Goal: Task Accomplishment & Management: Complete application form

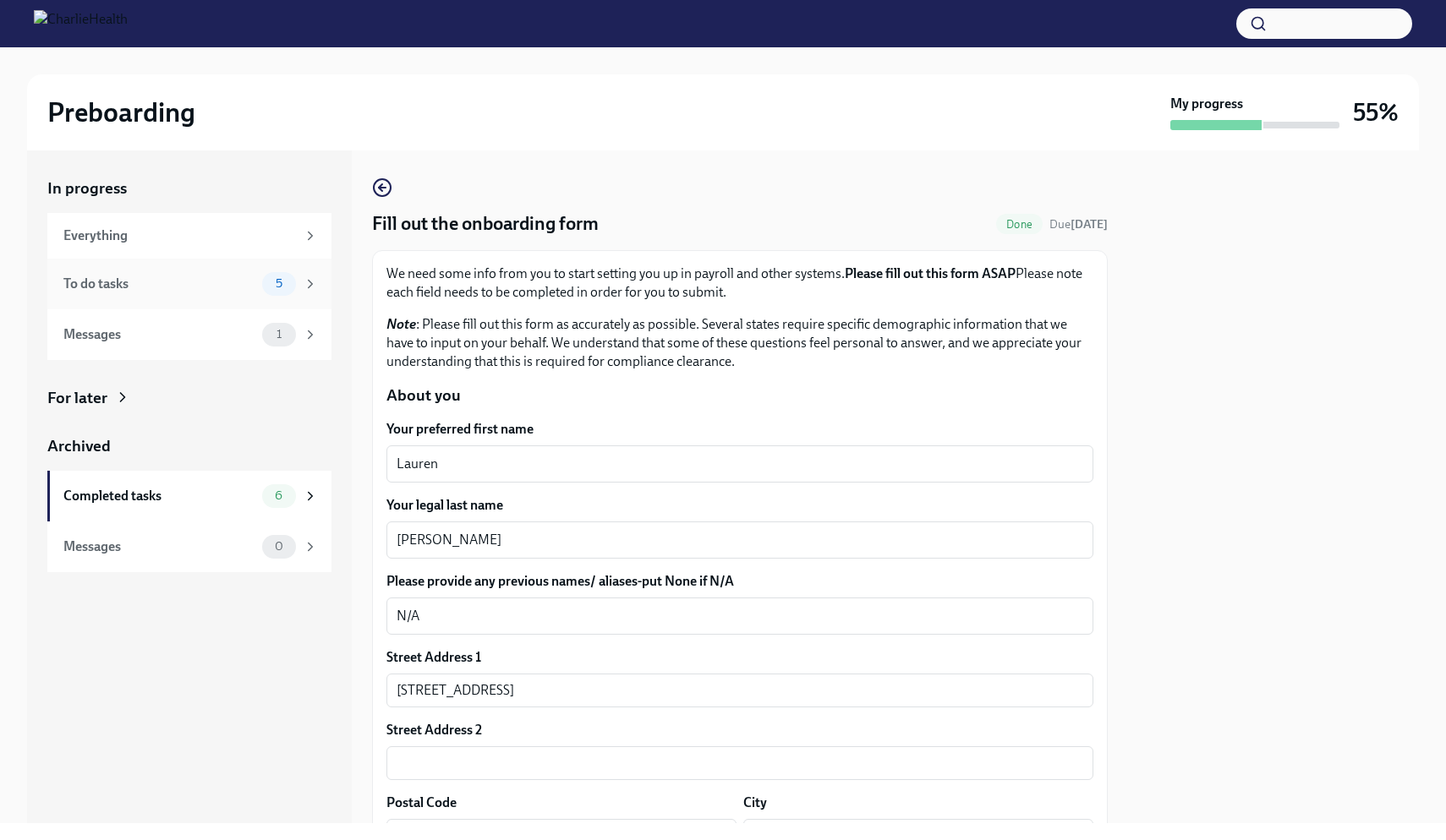
click at [210, 284] on div "To do tasks" at bounding box center [160, 284] width 192 height 19
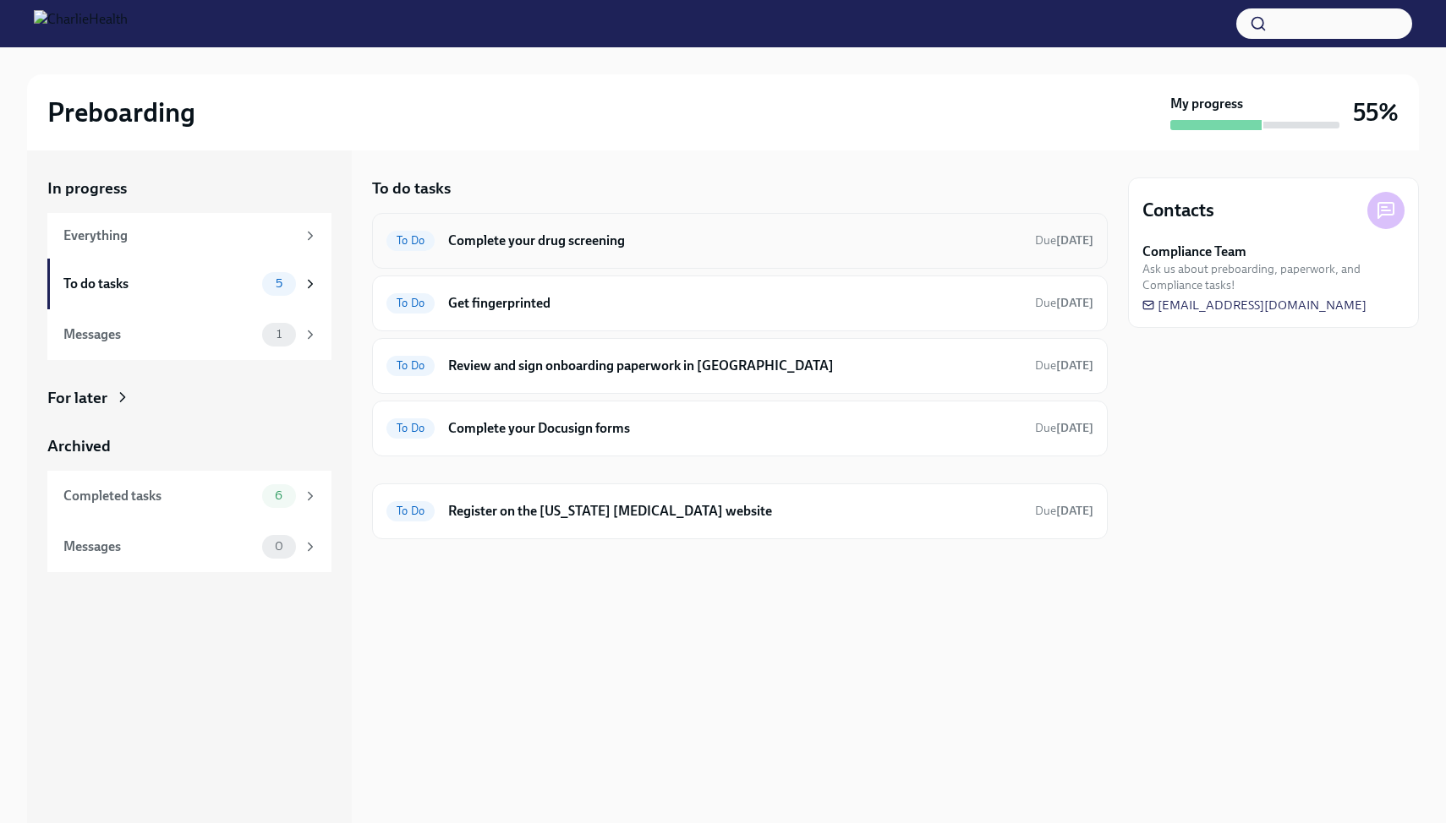
click at [599, 238] on h6 "Complete your drug screening" at bounding box center [735, 241] width 574 height 19
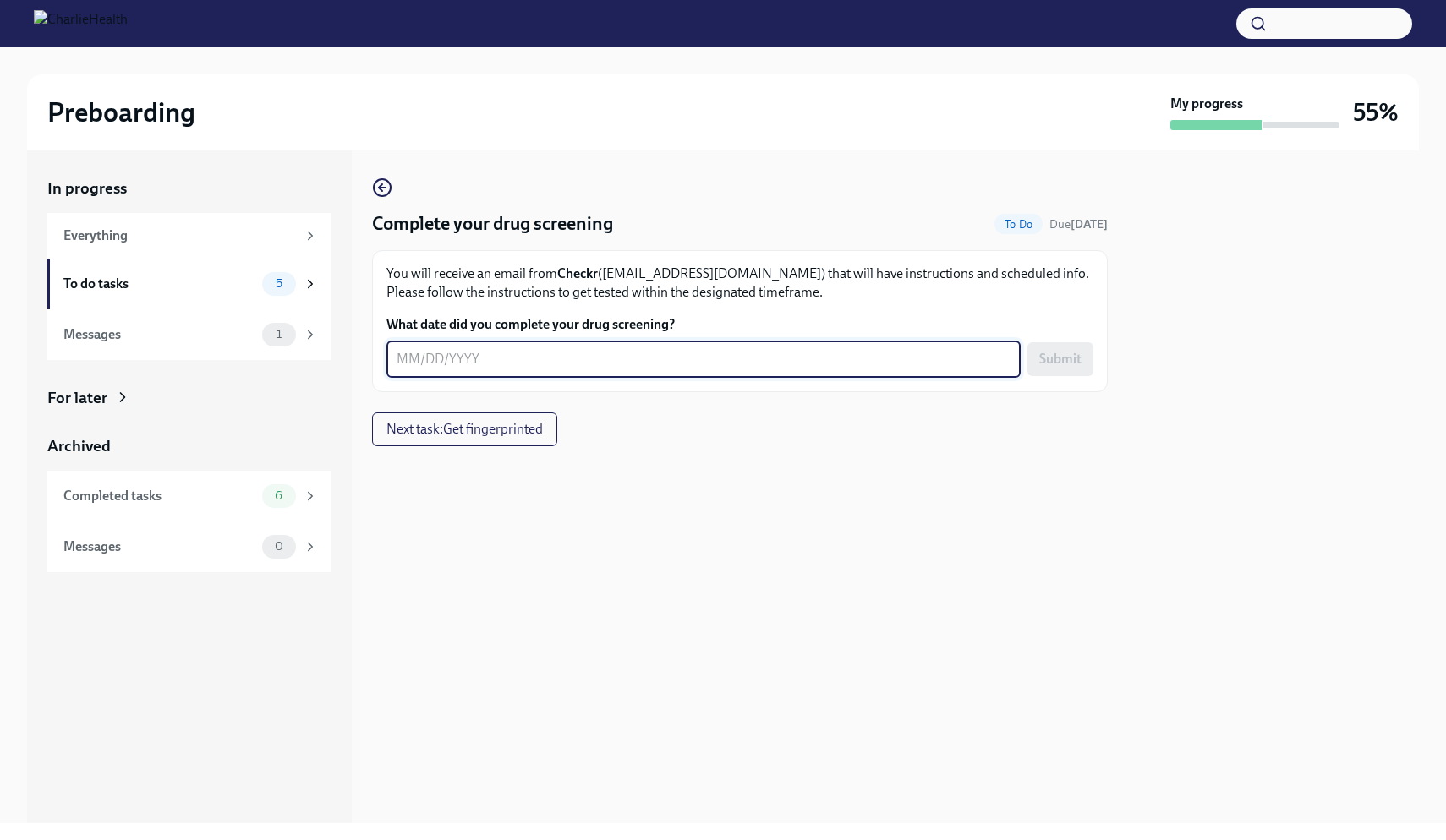
click at [577, 362] on textarea "What date did you complete your drug screening?" at bounding box center [703, 360] width 614 height 20
type textarea "[DATE]"
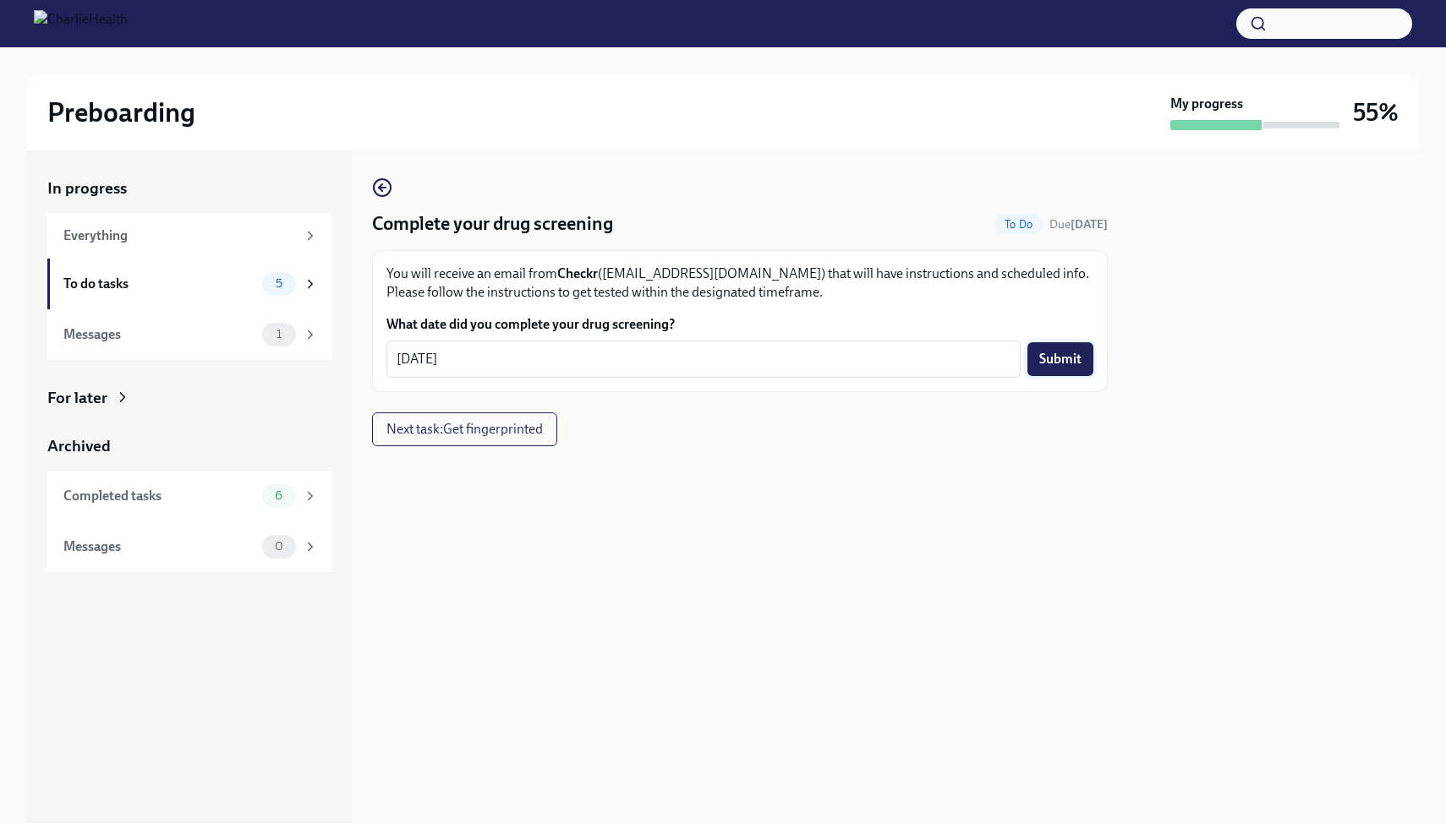
click at [1050, 356] on span "Submit" at bounding box center [1061, 360] width 42 height 17
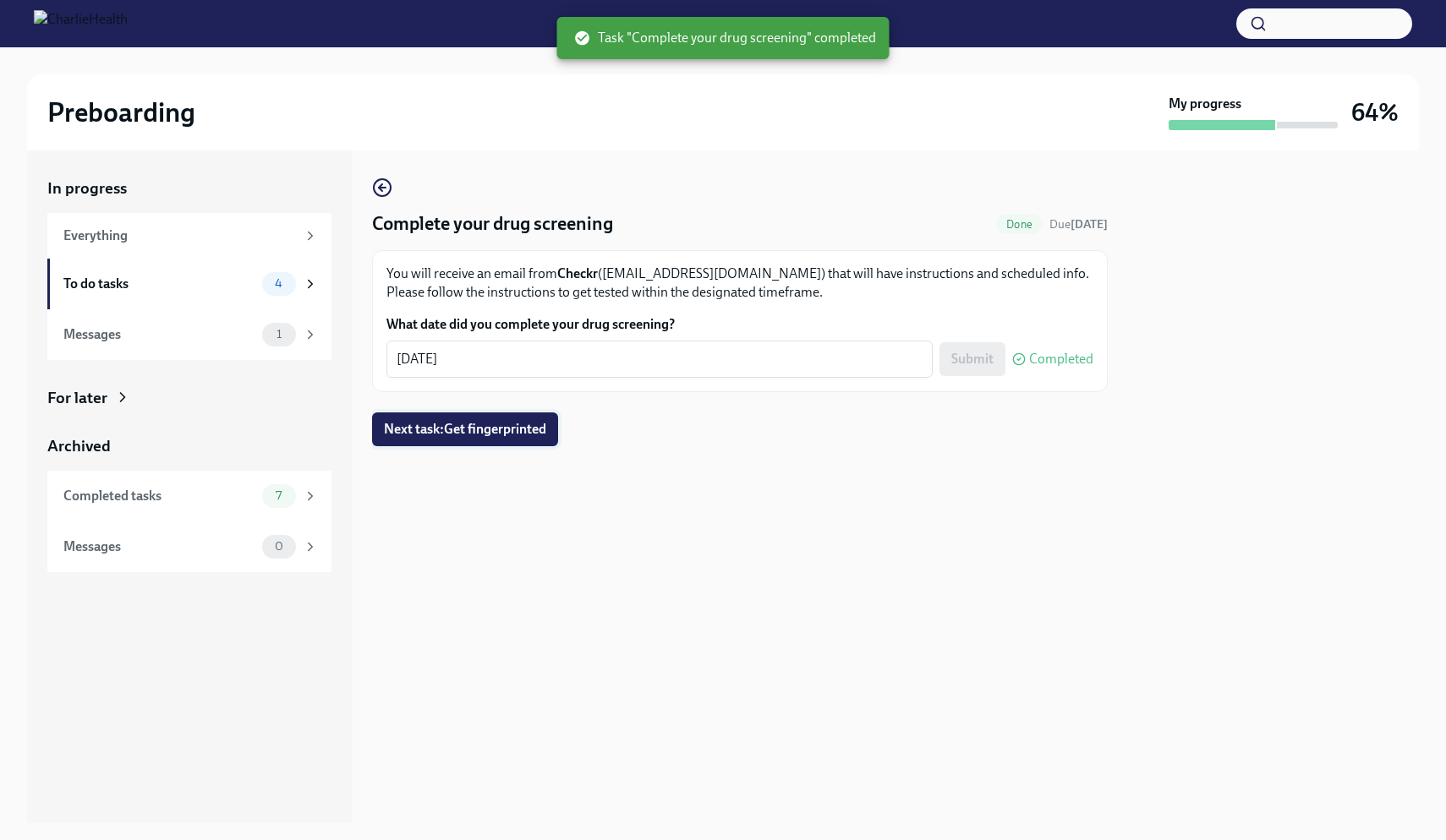
click at [546, 418] on button "Next task : Get fingerprinted" at bounding box center [464, 429] width 186 height 34
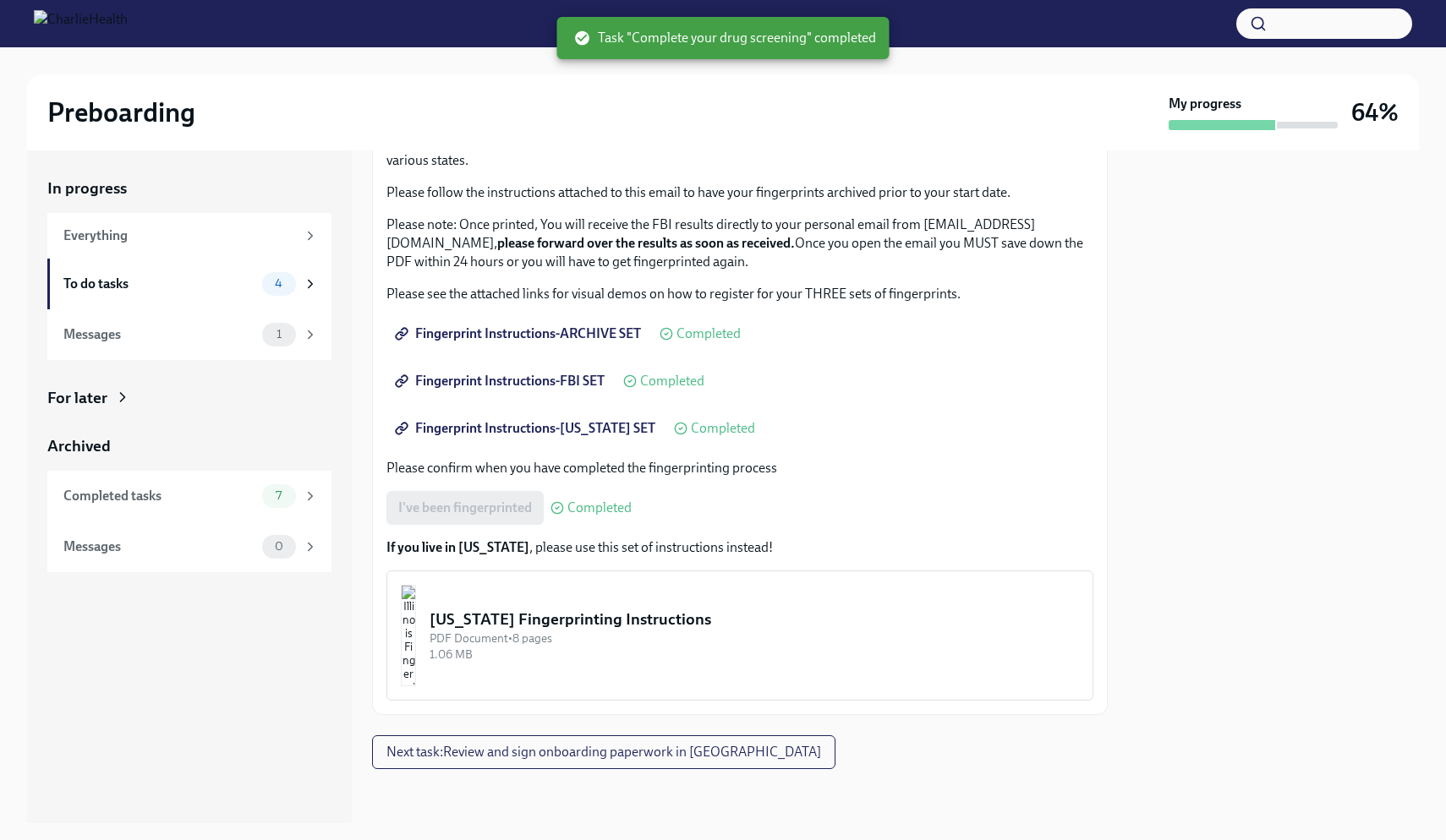
scroll to position [132, 0]
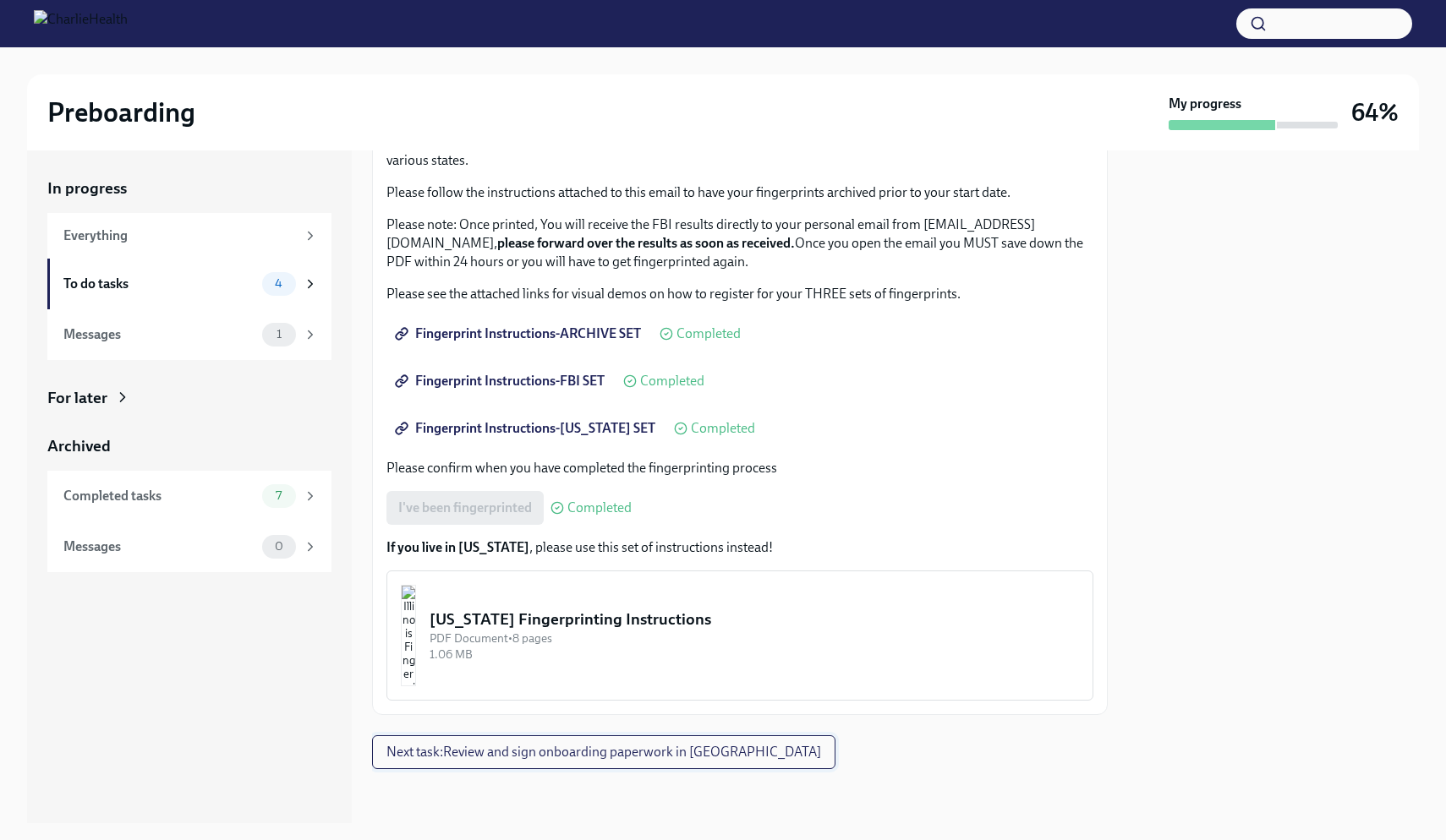
click at [589, 751] on span "Next task : Review and sign onboarding paperwork in [GEOGRAPHIC_DATA]" at bounding box center [603, 753] width 434 height 17
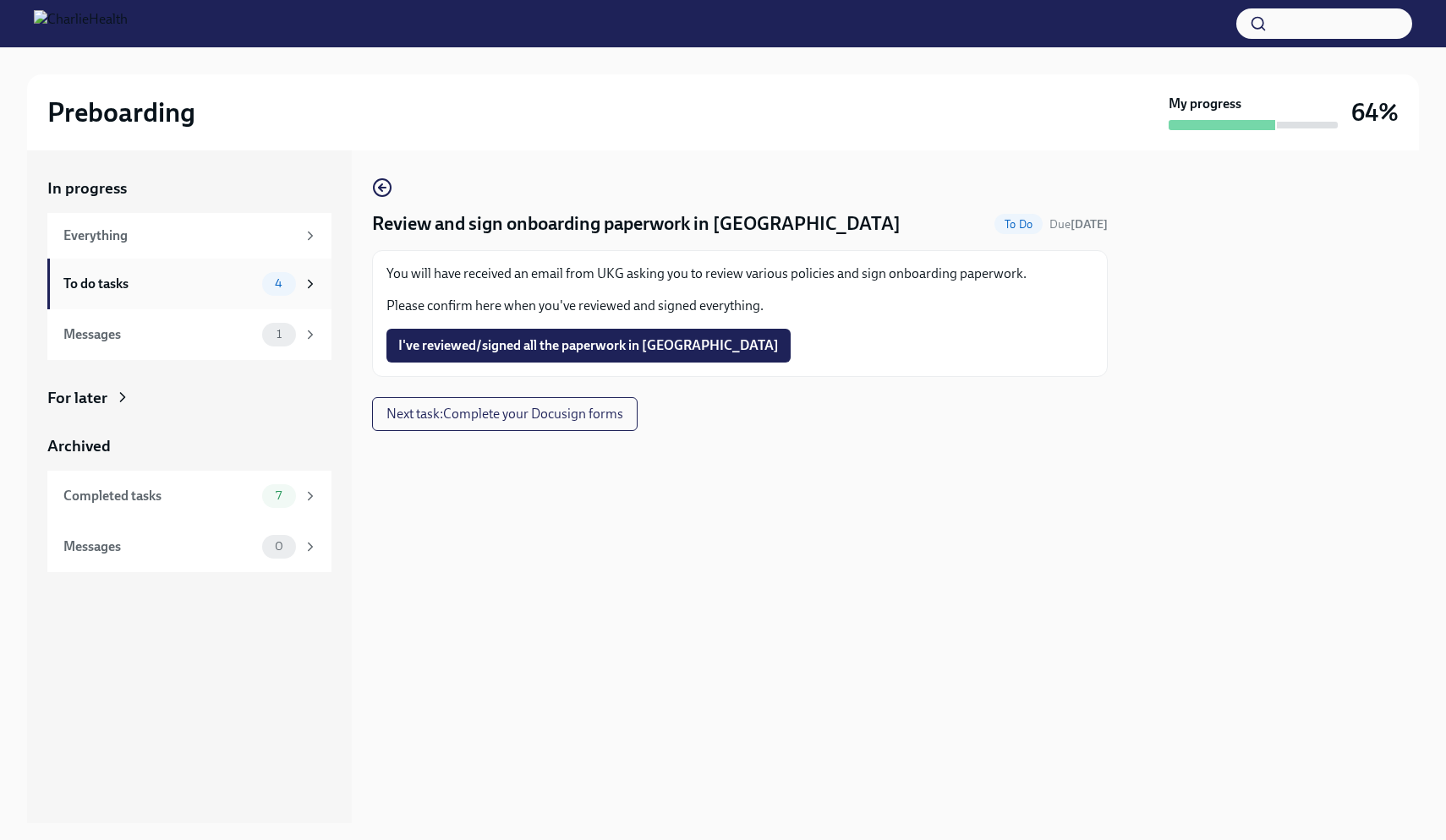
click at [275, 300] on div "To do tasks 4" at bounding box center [189, 284] width 284 height 51
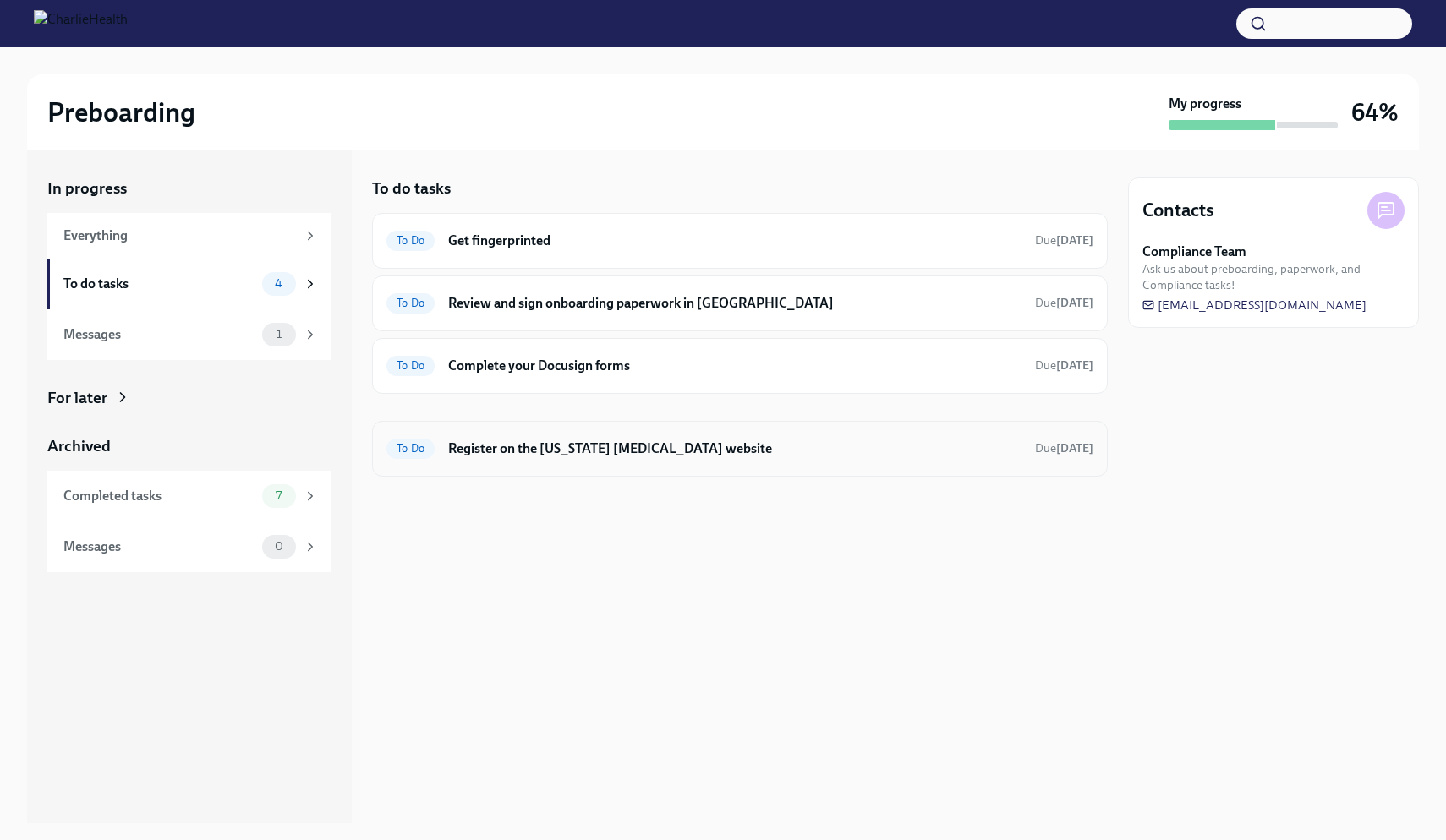
click at [746, 455] on h6 "Register on the [US_STATE] [MEDICAL_DATA] website" at bounding box center [735, 449] width 574 height 19
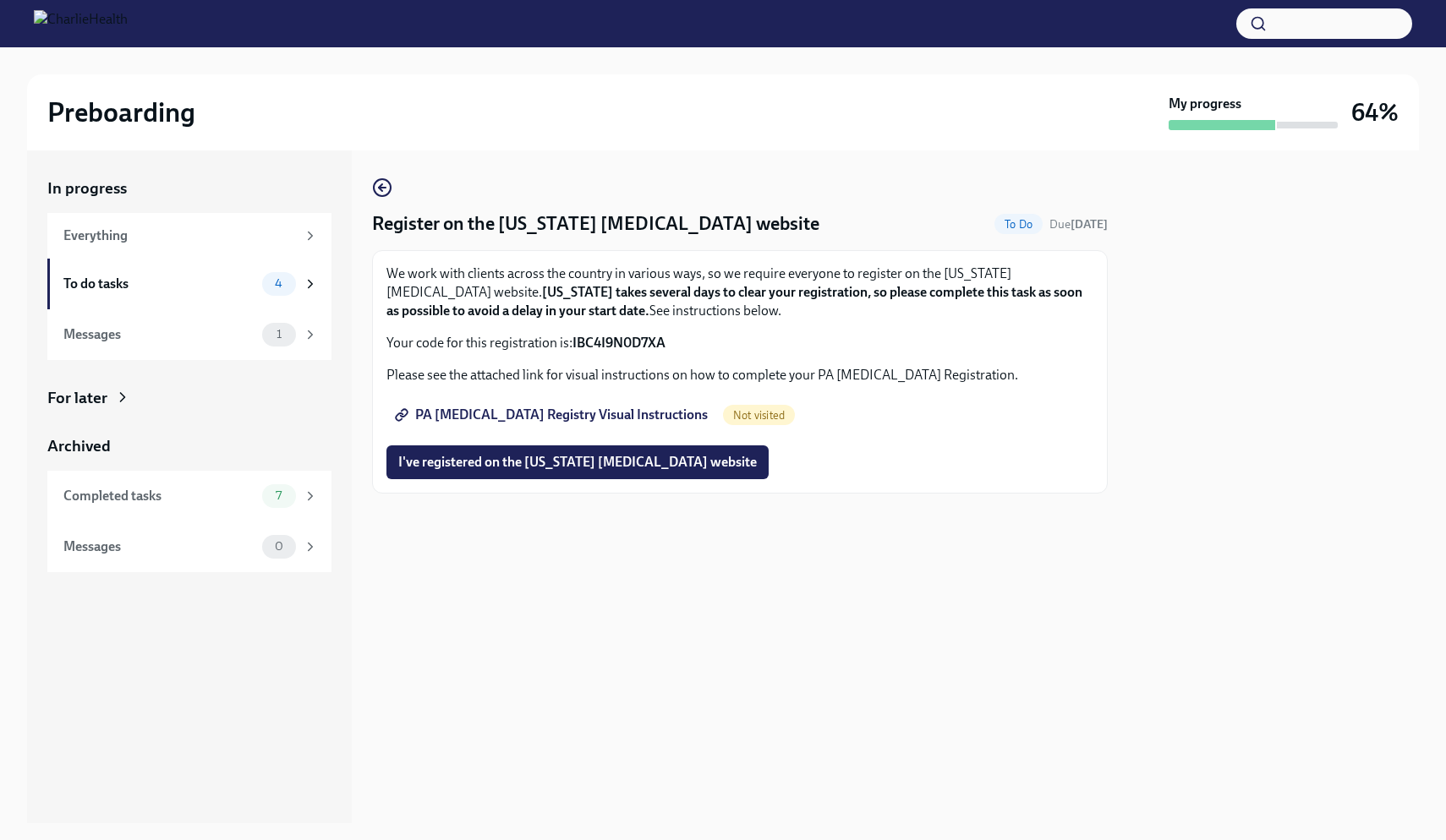
click at [612, 412] on span "PA [MEDICAL_DATA] Registry Visual Instructions" at bounding box center [552, 415] width 310 height 17
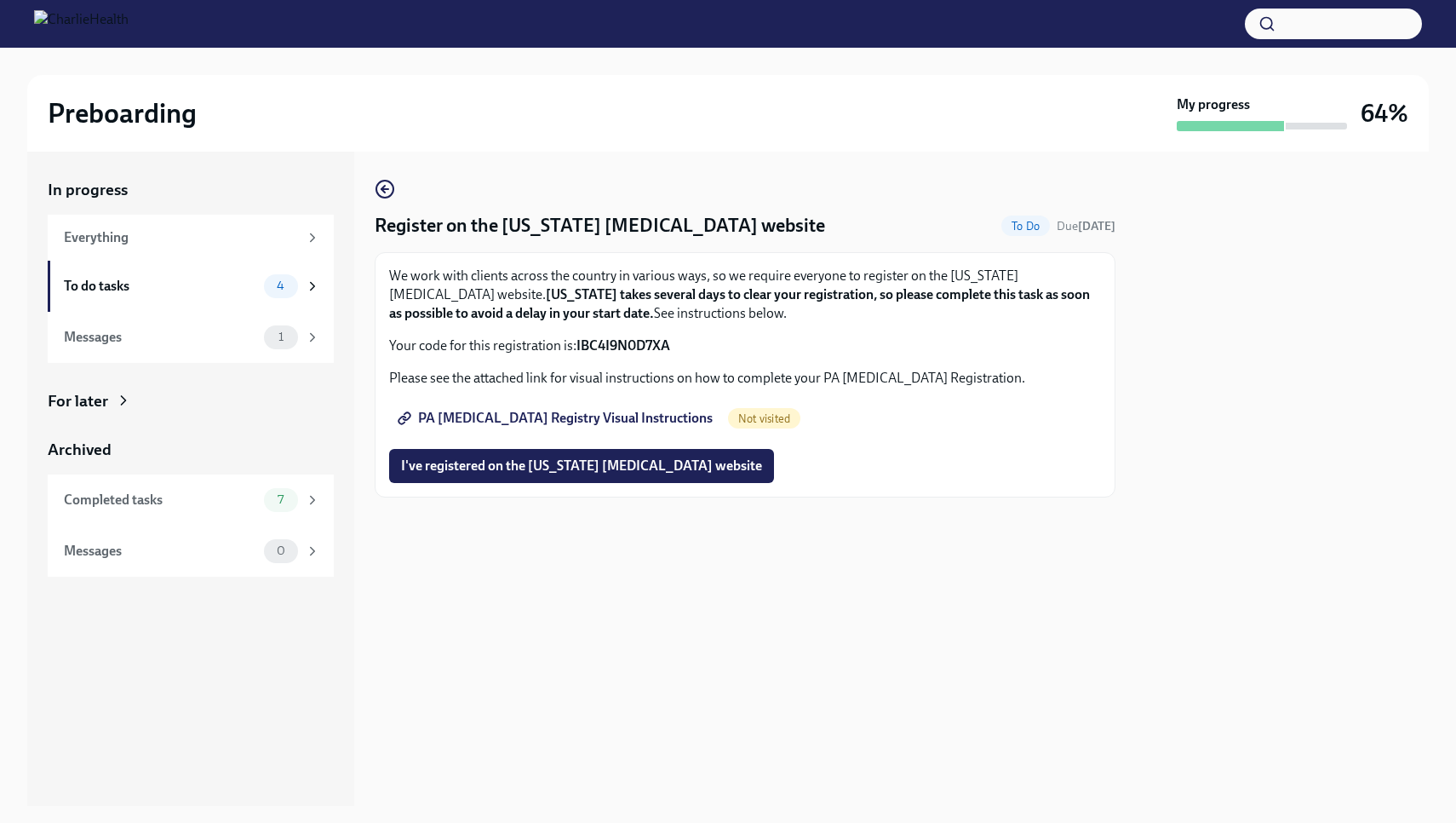
click at [618, 344] on strong "IBC4I9N0D7XA" at bounding box center [624, 345] width 94 height 16
copy strong "IBC4I9N0D7XA"
